Goal: Information Seeking & Learning: Learn about a topic

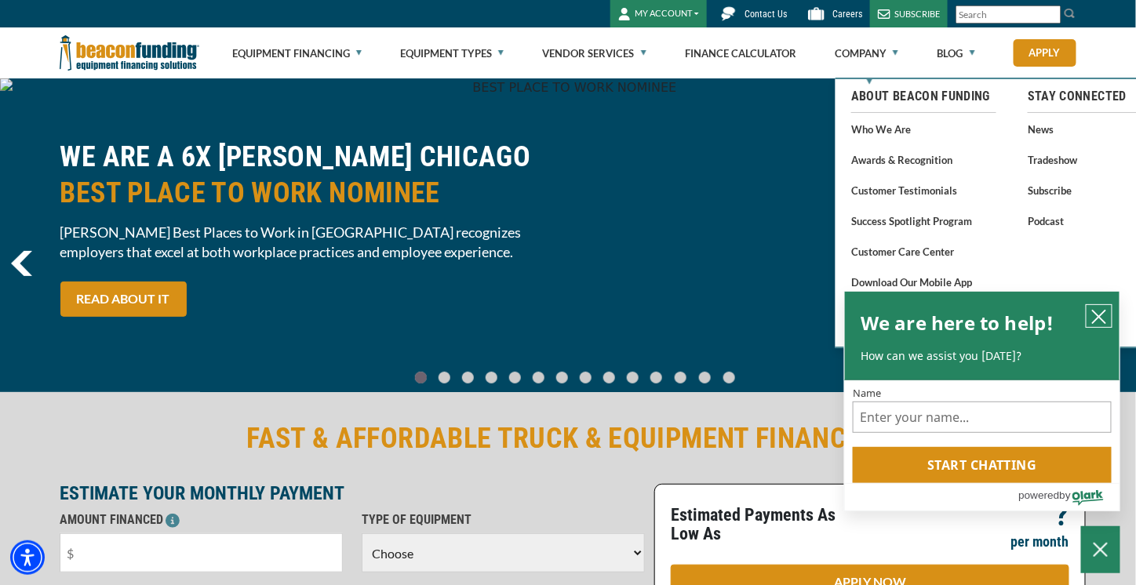
click at [1102, 318] on icon "close chatbox" at bounding box center [1100, 317] width 16 height 16
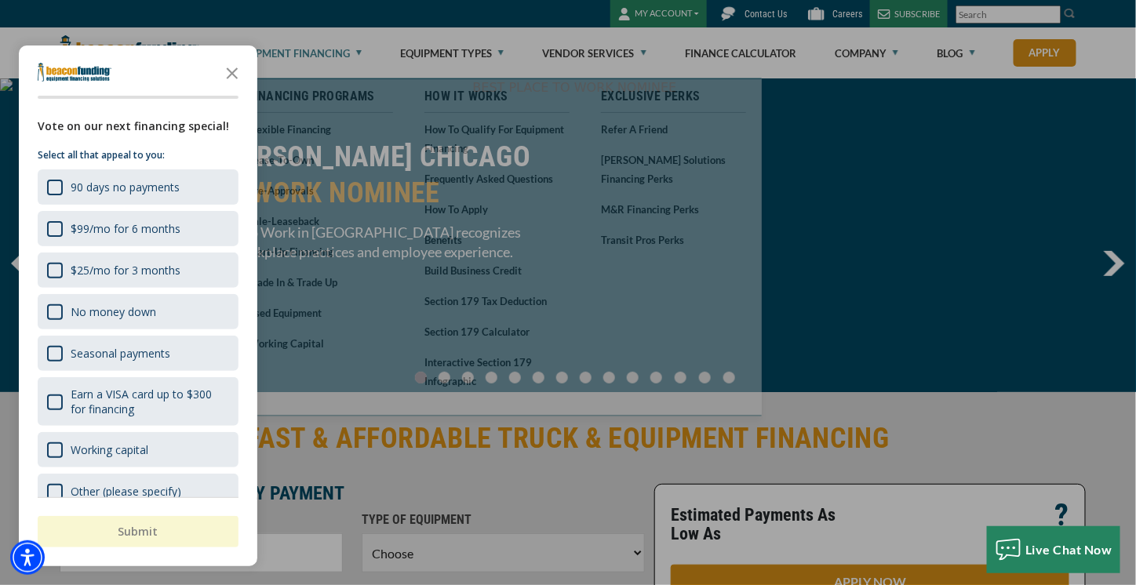
click at [360, 50] on div at bounding box center [568, 292] width 1136 height 585
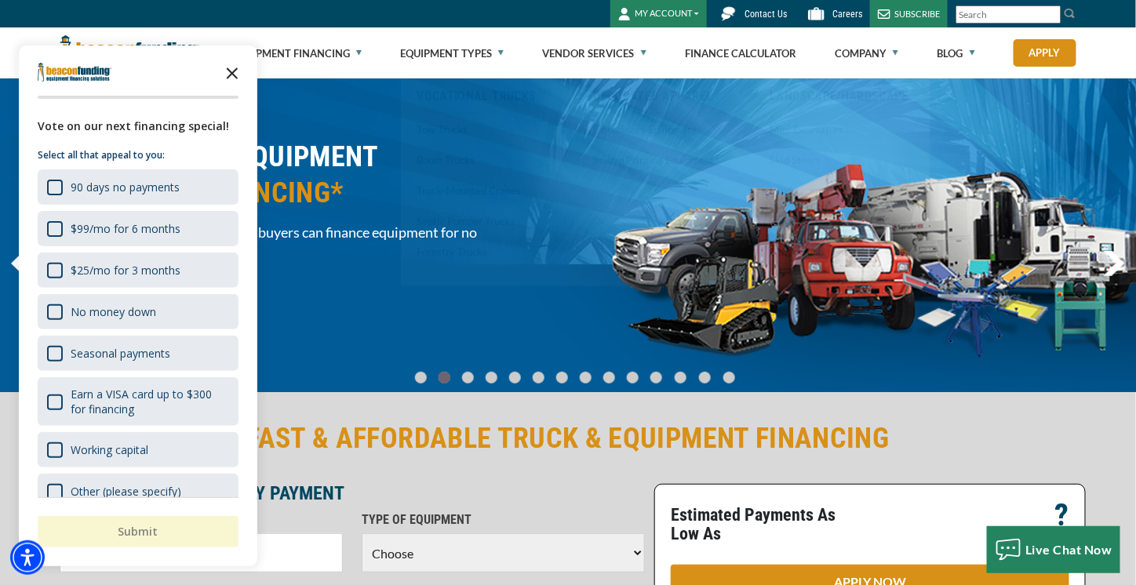
click at [233, 73] on polygon "Close the survey" at bounding box center [233, 73] width 12 height 12
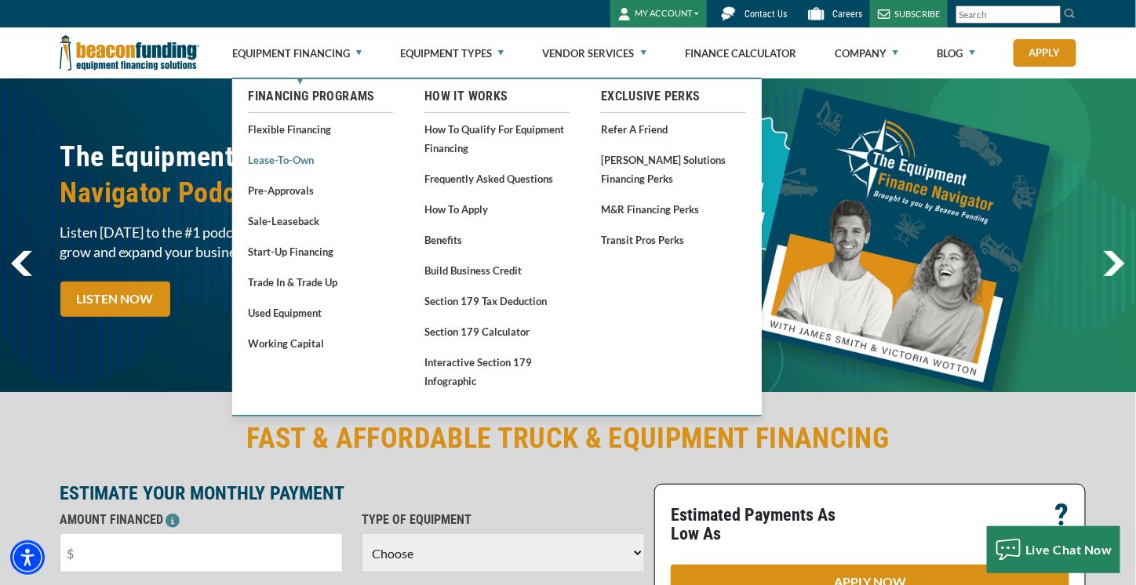
click at [306, 160] on link "Lease-To-Own" at bounding box center [320, 160] width 145 height 20
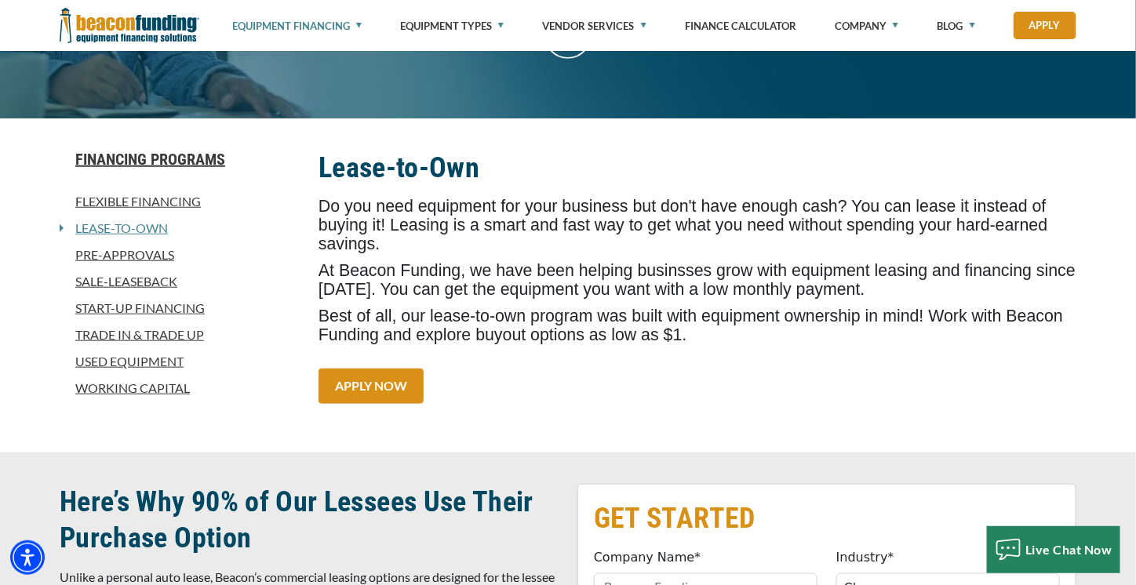
scroll to position [314, 0]
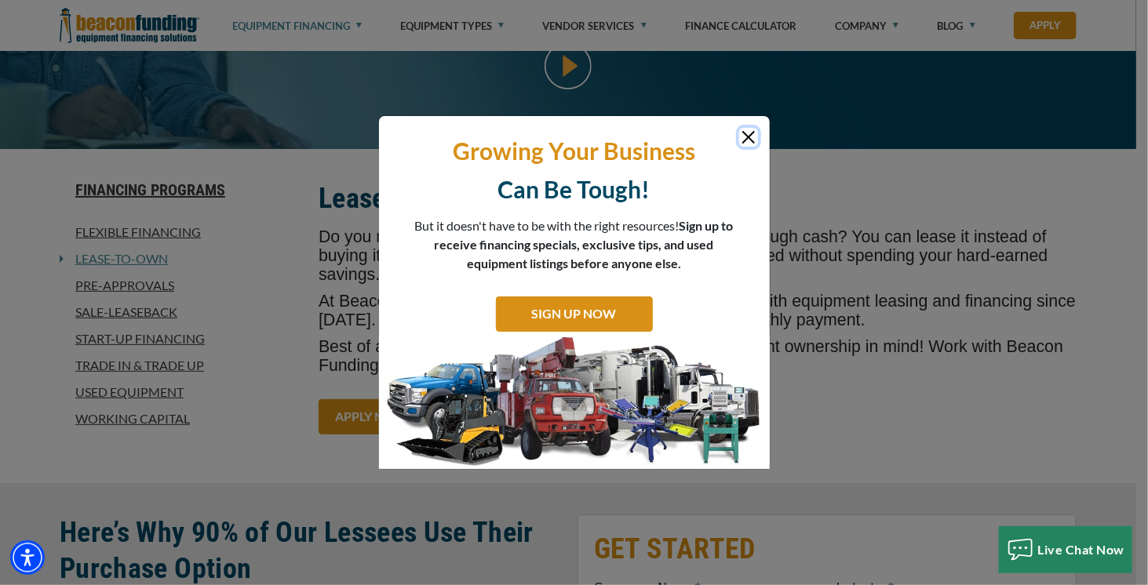
click at [749, 138] on button "Close" at bounding box center [748, 137] width 19 height 19
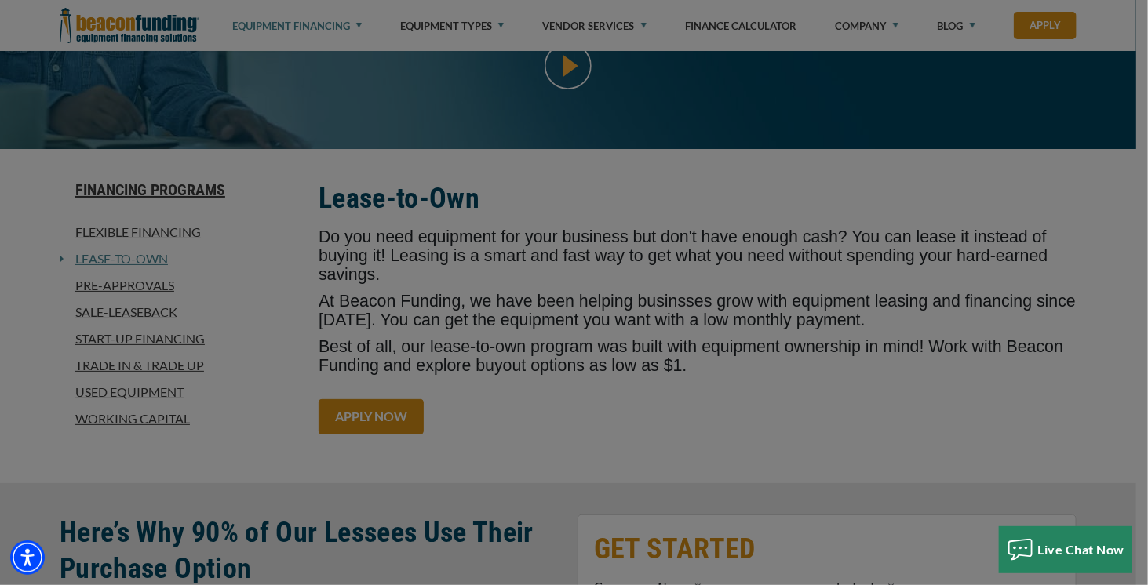
click at [749, 138] on div "Growing Your Business Can Be Tough! But it doesn't have to be with the right re…" at bounding box center [574, 253] width 391 height 353
